Goal: Information Seeking & Learning: Compare options

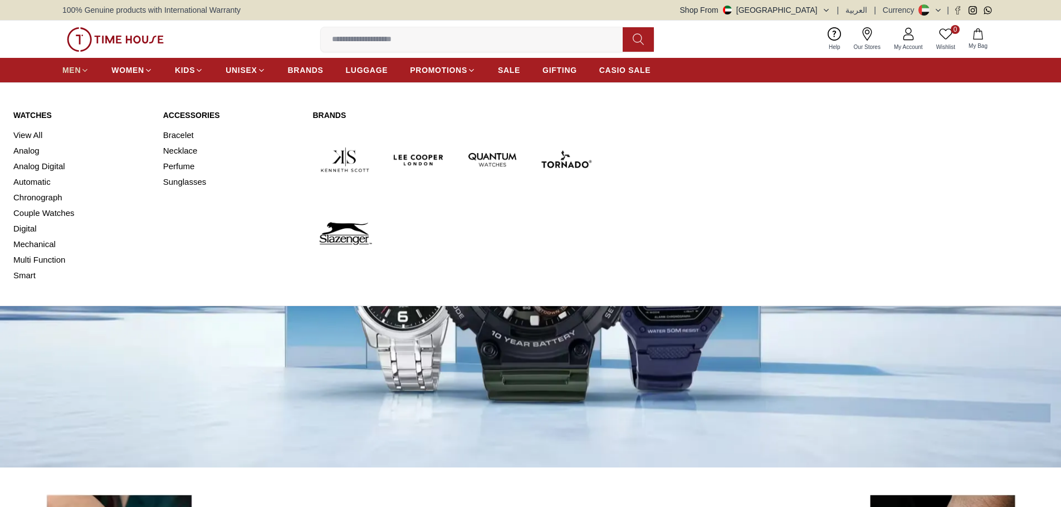
click at [75, 70] on span "MEN" at bounding box center [71, 70] width 18 height 11
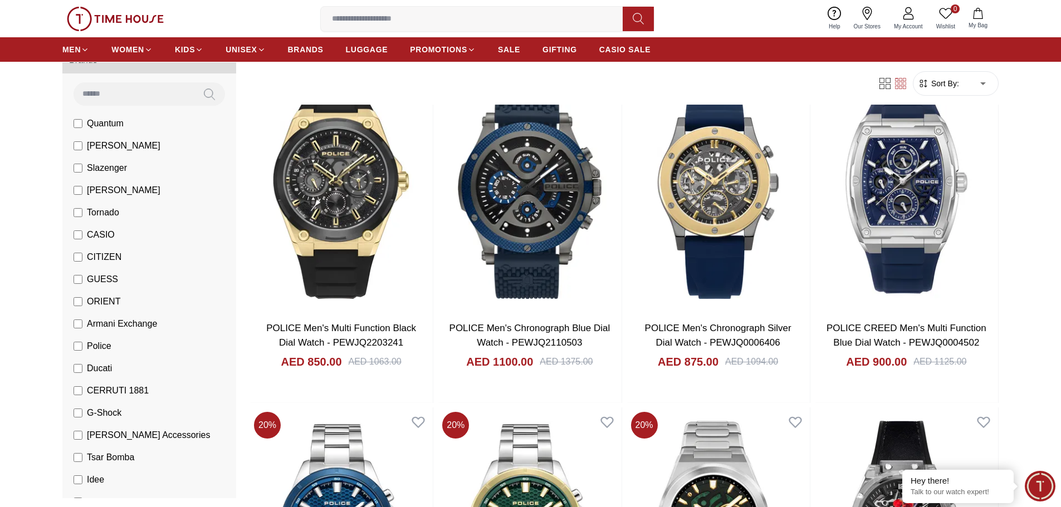
scroll to position [56, 0]
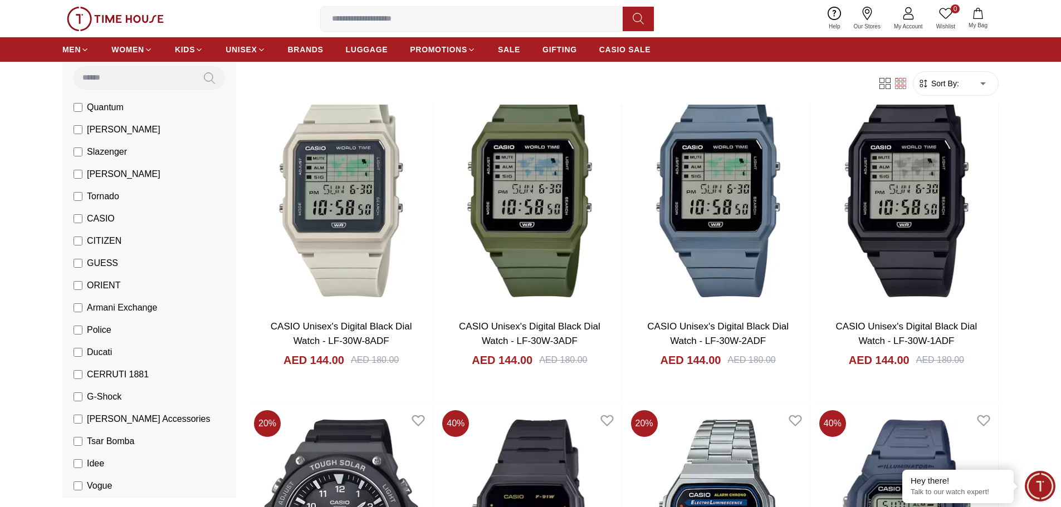
scroll to position [111, 0]
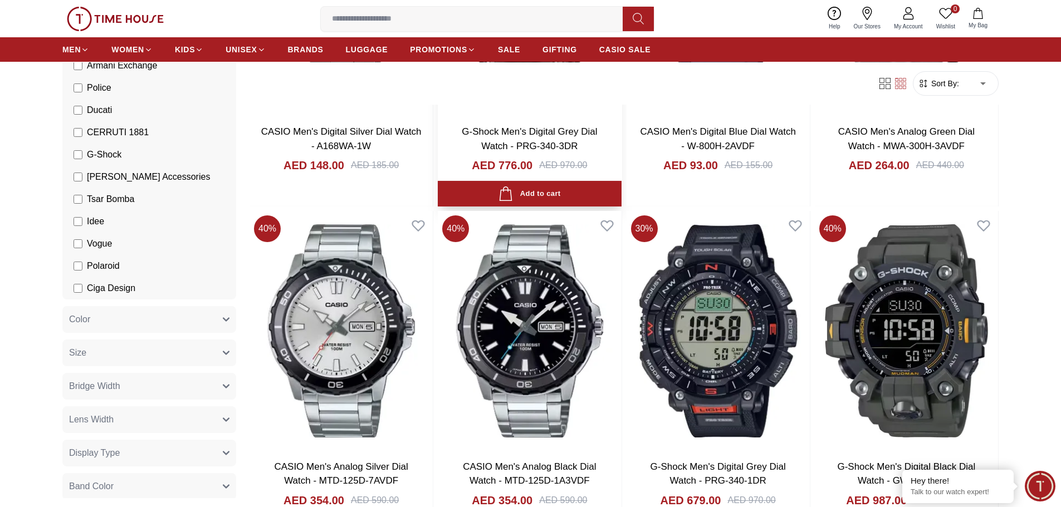
scroll to position [1002, 0]
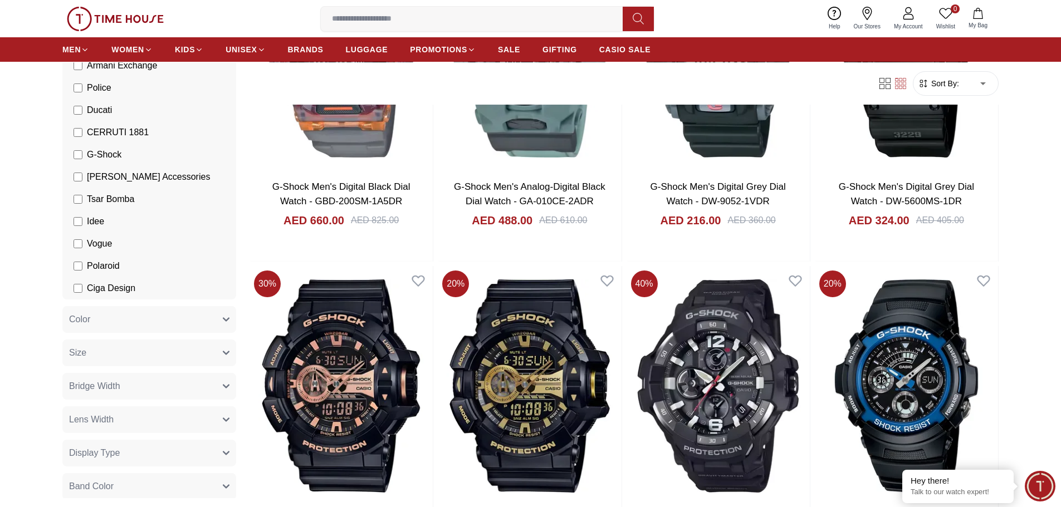
scroll to position [2283, 0]
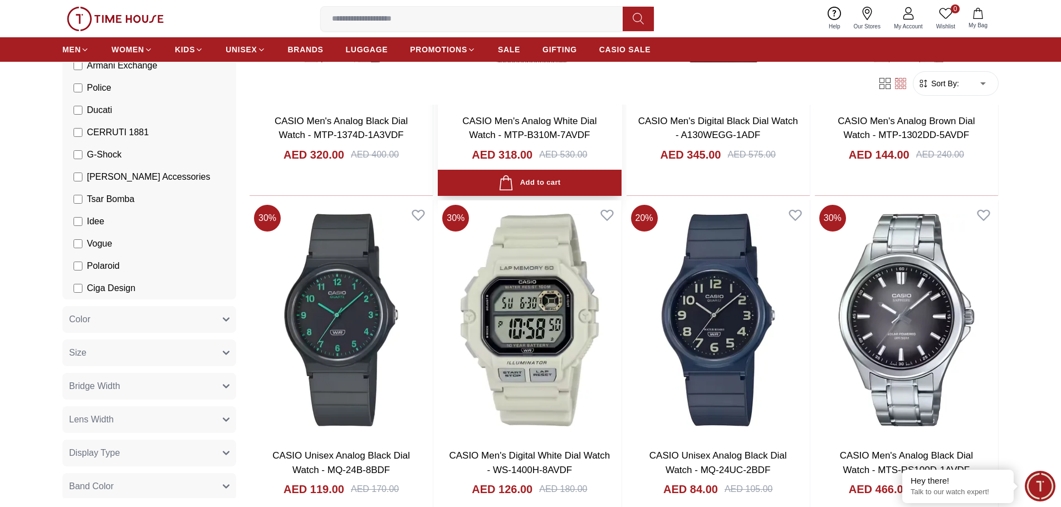
scroll to position [3675, 0]
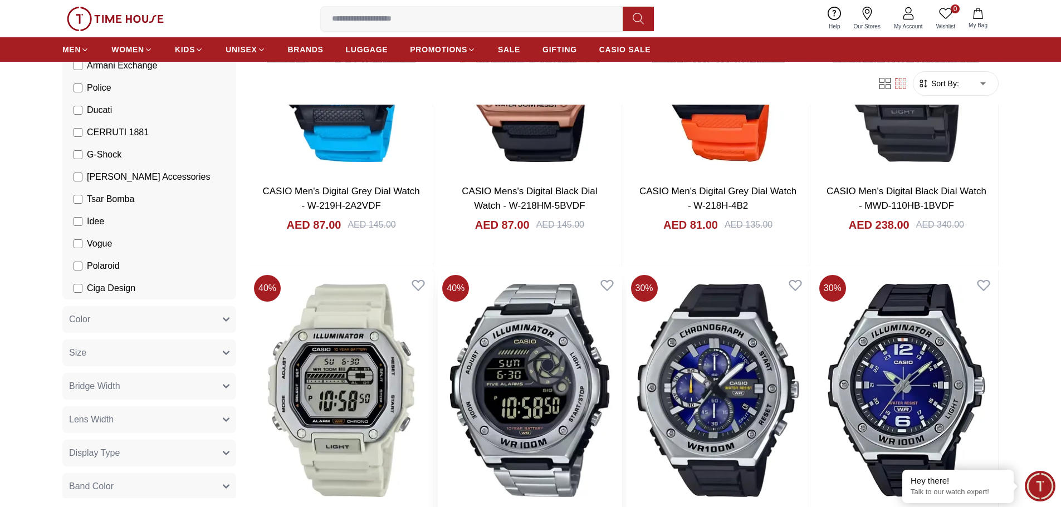
scroll to position [6013, 0]
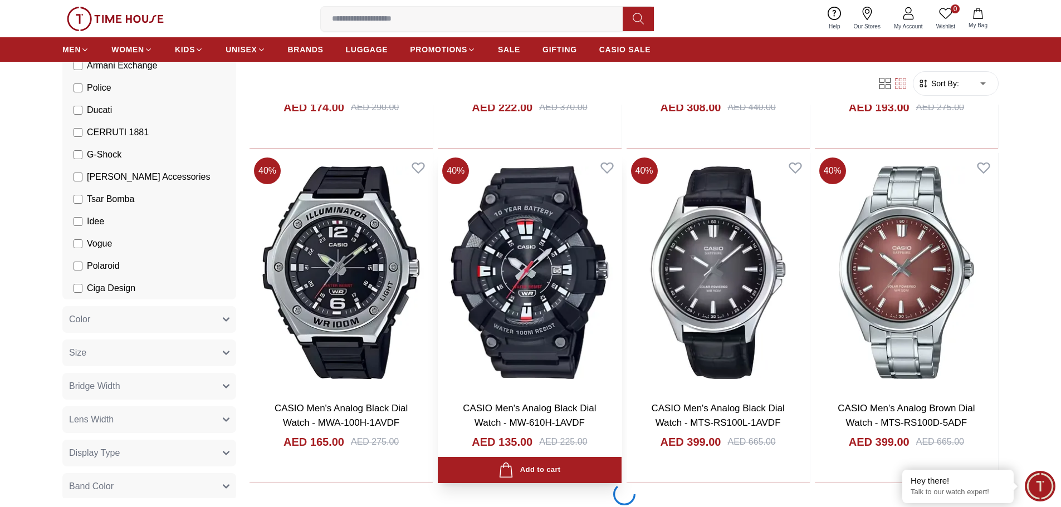
scroll to position [6625, 0]
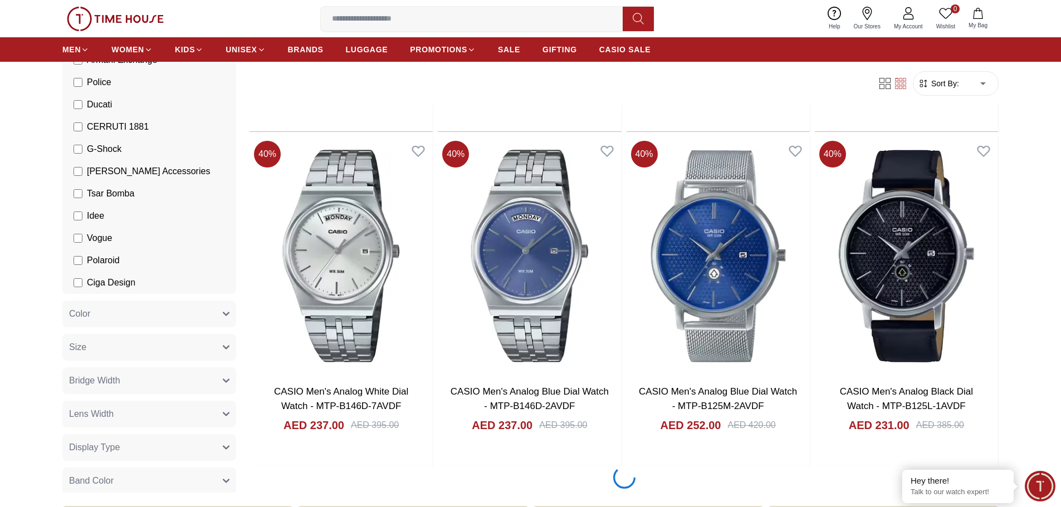
scroll to position [8296, 0]
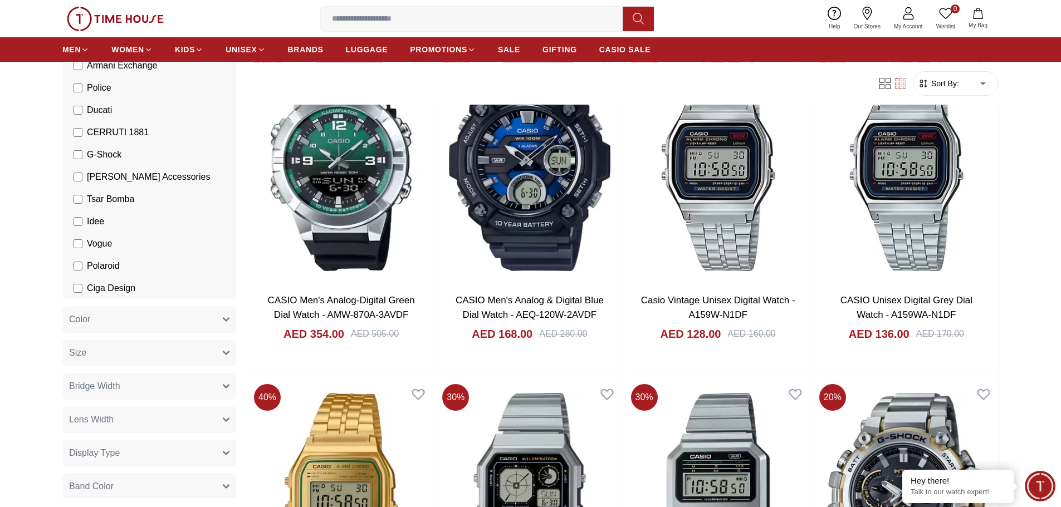
scroll to position [11469, 0]
